Goal: Information Seeking & Learning: Learn about a topic

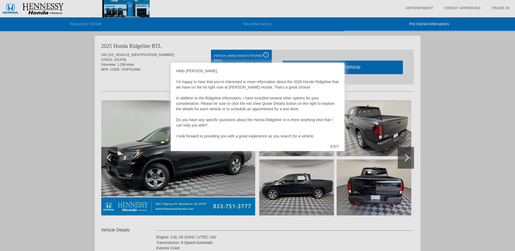
click at [337, 146] on div "EXIT" at bounding box center [334, 146] width 19 height 16
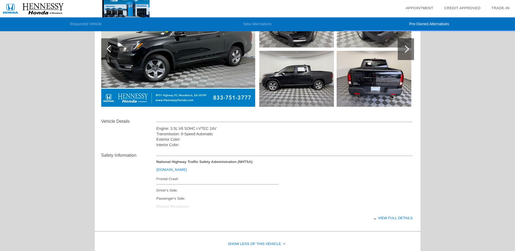
scroll to position [136, 0]
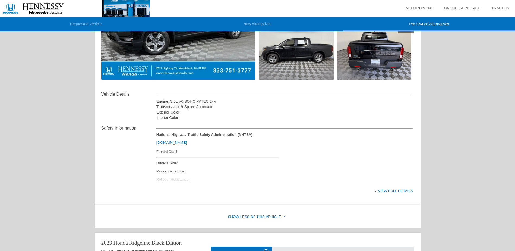
click at [405, 191] on div "View full details" at bounding box center [284, 190] width 257 height 13
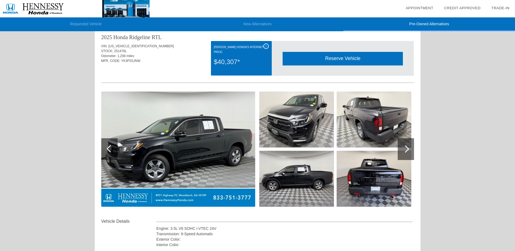
scroll to position [0, 0]
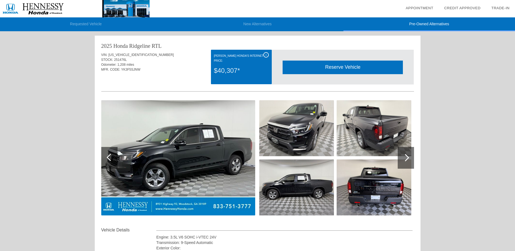
click at [389, 134] on img at bounding box center [374, 128] width 75 height 56
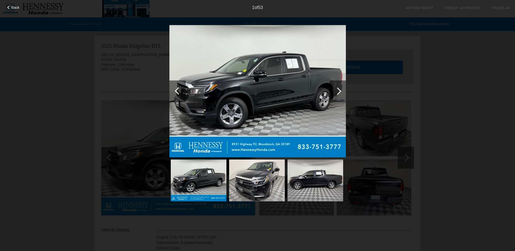
click at [268, 185] on img at bounding box center [257, 180] width 56 height 42
click at [338, 90] on div at bounding box center [337, 90] width 7 height 7
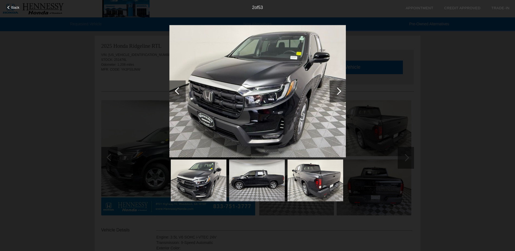
click at [338, 90] on div at bounding box center [337, 90] width 7 height 7
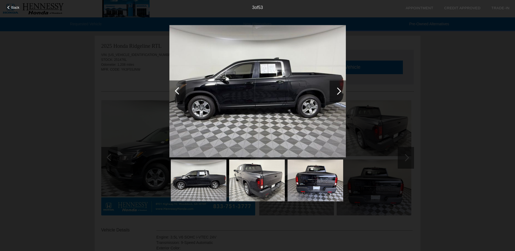
click at [338, 91] on div at bounding box center [337, 90] width 7 height 7
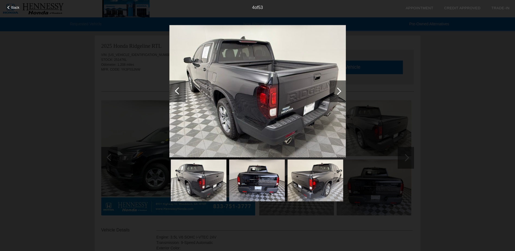
click at [338, 91] on div at bounding box center [337, 90] width 7 height 7
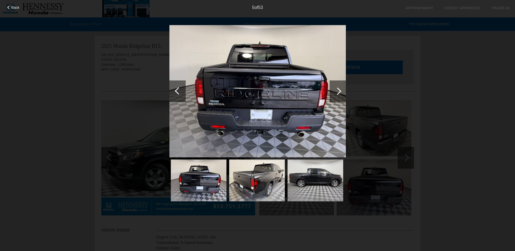
click at [338, 91] on div at bounding box center [337, 90] width 7 height 7
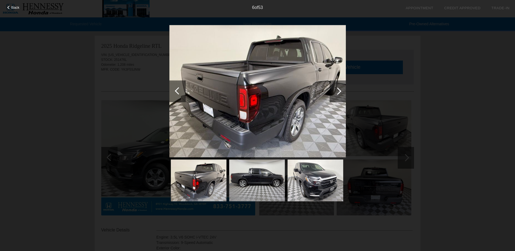
click at [338, 91] on div at bounding box center [337, 90] width 7 height 7
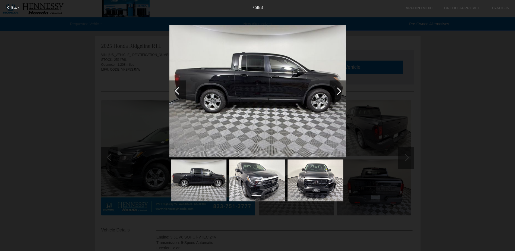
click at [338, 91] on div at bounding box center [337, 90] width 7 height 7
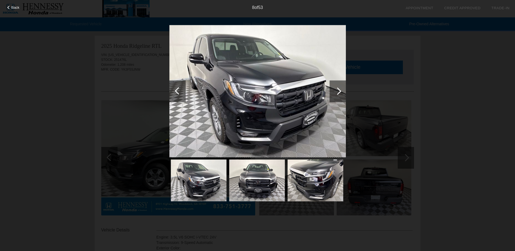
click at [338, 91] on div at bounding box center [337, 90] width 7 height 7
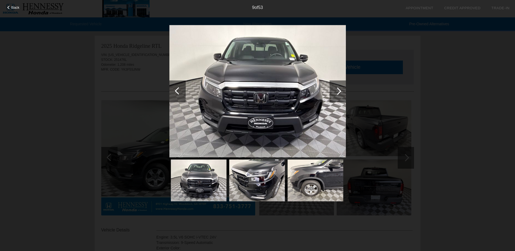
click at [338, 91] on div at bounding box center [337, 90] width 7 height 7
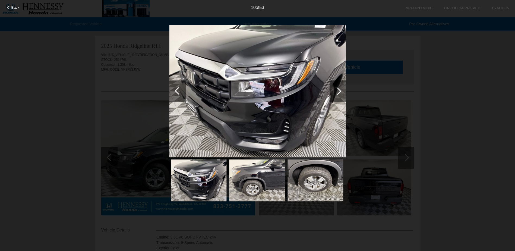
click at [338, 91] on div at bounding box center [337, 90] width 7 height 7
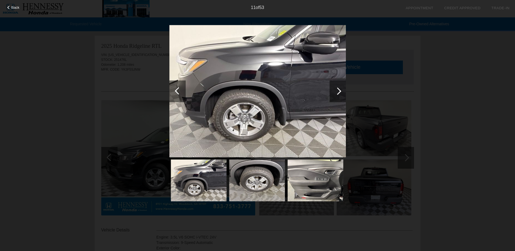
click at [338, 91] on div at bounding box center [337, 90] width 7 height 7
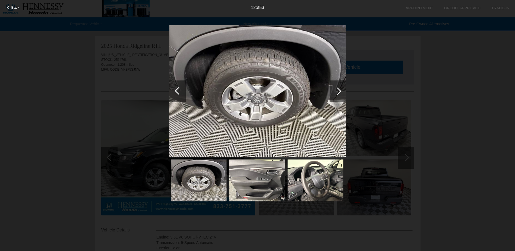
click at [338, 91] on div at bounding box center [337, 90] width 7 height 7
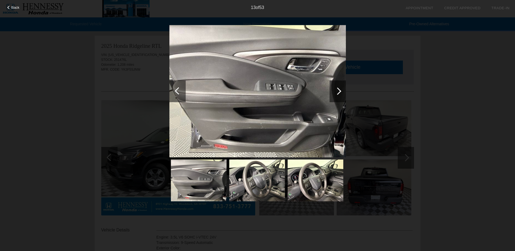
click at [338, 91] on div at bounding box center [337, 90] width 7 height 7
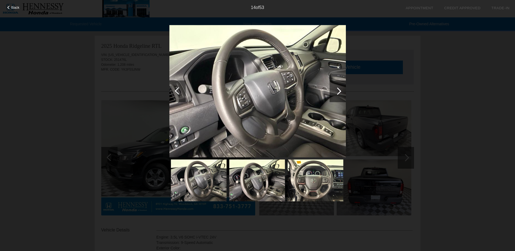
click at [338, 92] on div at bounding box center [337, 90] width 7 height 7
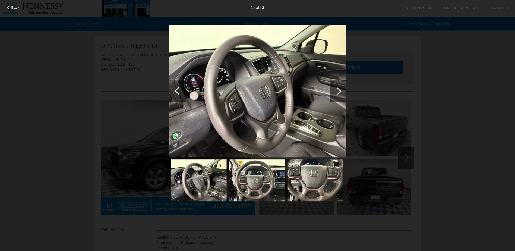
click at [337, 92] on div at bounding box center [337, 90] width 7 height 7
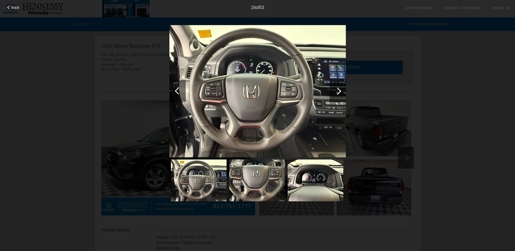
click at [337, 92] on div at bounding box center [337, 90] width 7 height 7
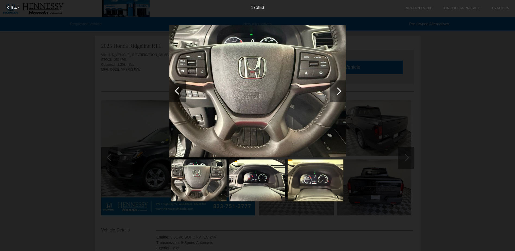
click at [337, 92] on div at bounding box center [337, 90] width 7 height 7
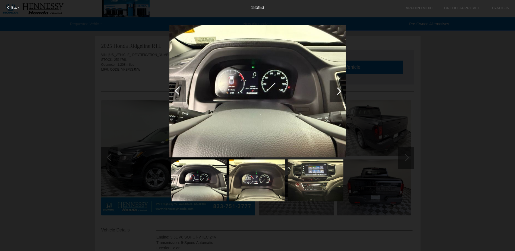
click at [337, 92] on div at bounding box center [337, 90] width 7 height 7
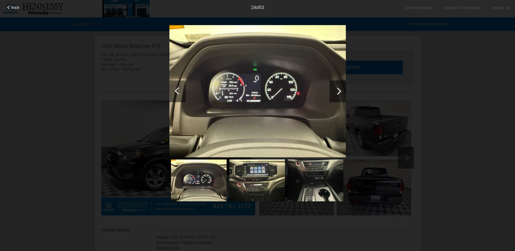
click at [337, 92] on div at bounding box center [337, 90] width 7 height 7
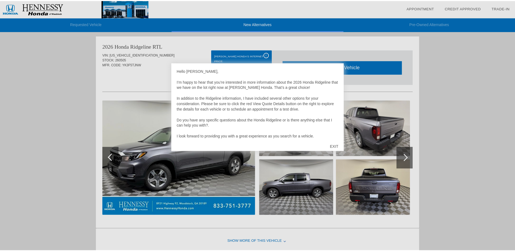
scroll to position [2, 0]
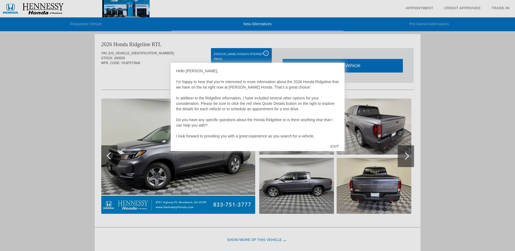
click at [333, 146] on div "EXIT" at bounding box center [334, 146] width 19 height 16
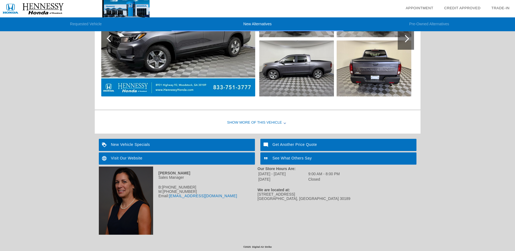
scroll to position [0, 0]
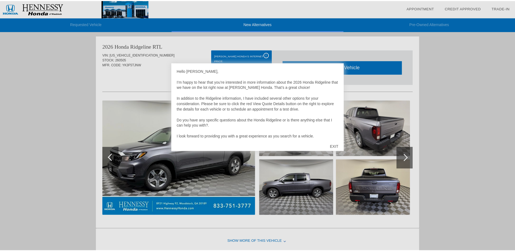
scroll to position [2, 0]
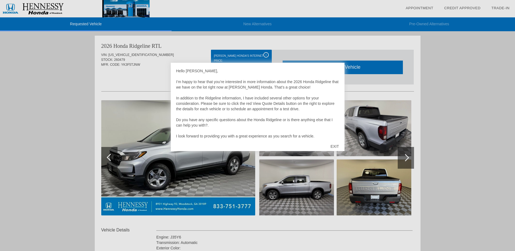
click at [337, 146] on div "EXIT" at bounding box center [334, 146] width 19 height 16
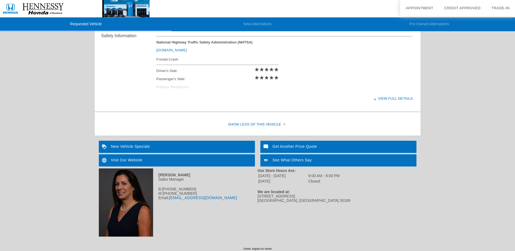
scroll to position [231, 0]
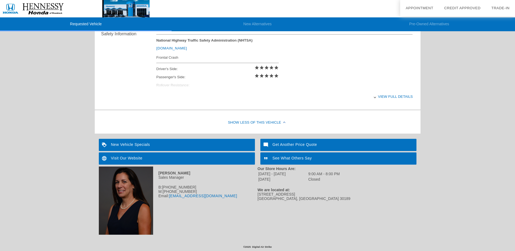
click at [397, 96] on div "View full details" at bounding box center [284, 96] width 257 height 13
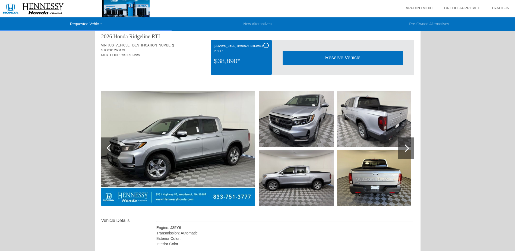
scroll to position [0, 0]
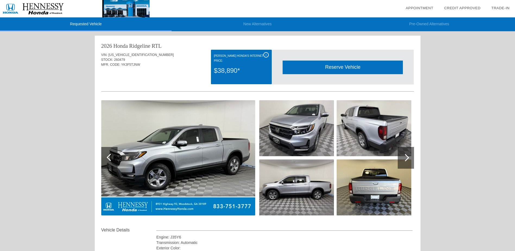
click at [408, 156] on div at bounding box center [406, 158] width 16 height 22
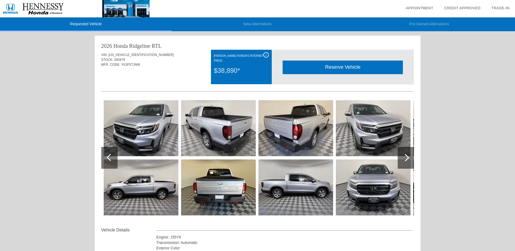
click at [408, 156] on div at bounding box center [406, 158] width 16 height 22
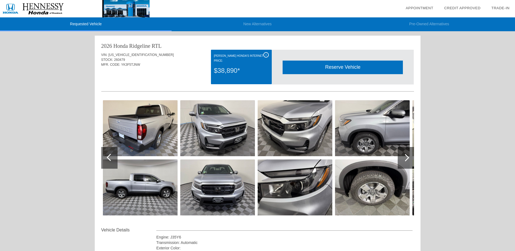
click at [407, 156] on div at bounding box center [405, 157] width 7 height 7
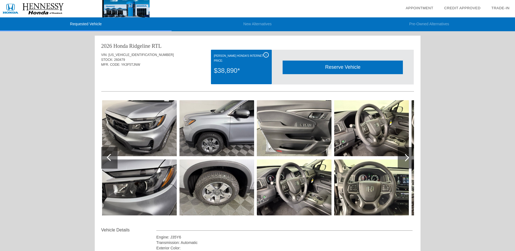
click at [407, 157] on div at bounding box center [405, 157] width 7 height 7
